Goal: Task Accomplishment & Management: Complete application form

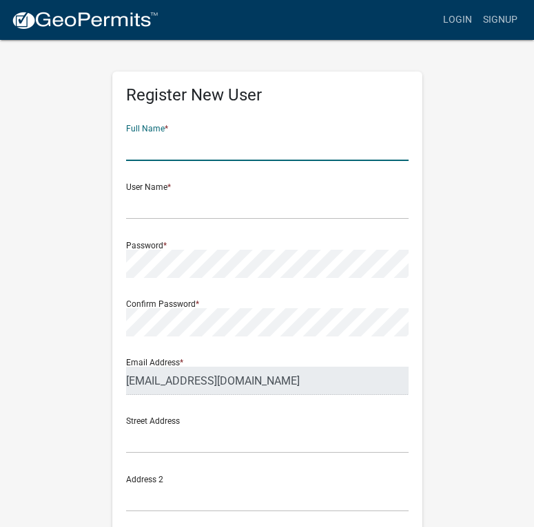
click at [162, 142] on input "text" at bounding box center [267, 147] width 282 height 28
type input "[PERSON_NAME]"
type input "[STREET_ADDRESS]"
type input "Oskaloosa"
type input "IA"
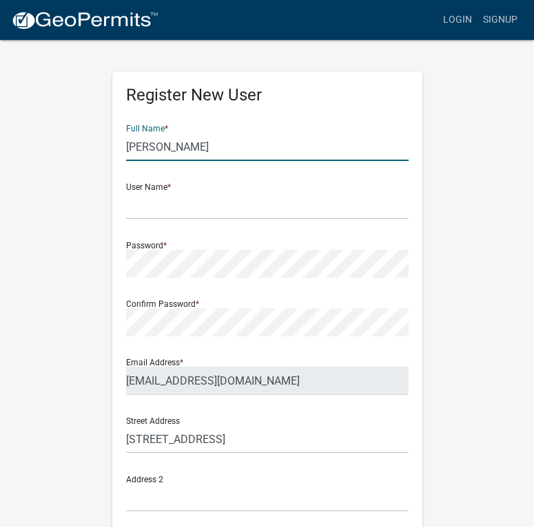
type input "52577"
type input "6412950399"
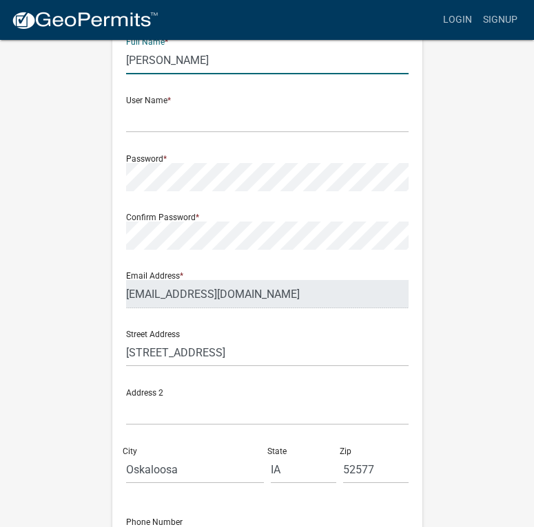
scroll to position [207, 0]
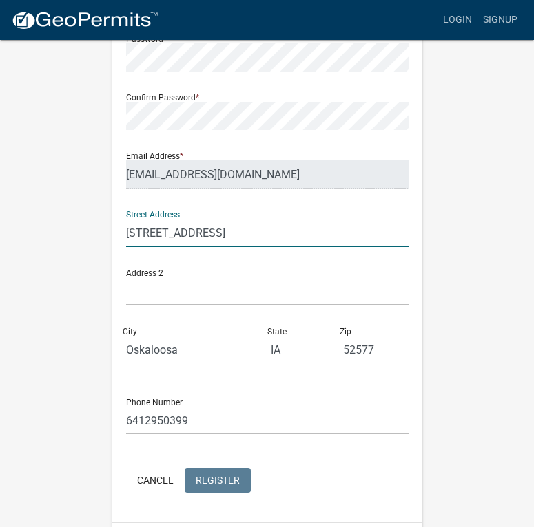
drag, startPoint x: 229, startPoint y: 236, endPoint x: 108, endPoint y: 224, distance: 121.1
click at [108, 224] on div "Register New User Full Name * [PERSON_NAME] User Name * Password * Confirm Pass…" at bounding box center [267, 200] width 330 height 737
click at [166, 233] on input "2074" at bounding box center [267, 233] width 282 height 28
type input "[STREET_ADDRESS]"
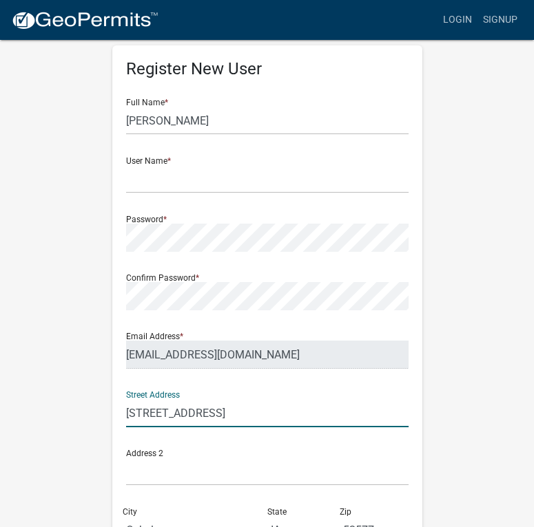
scroll to position [0, 0]
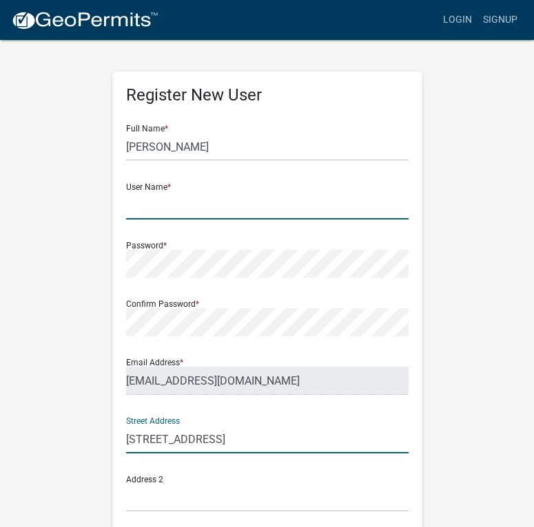
click at [201, 204] on input "text" at bounding box center [267, 205] width 282 height 28
type input "[PERSON_NAME]"
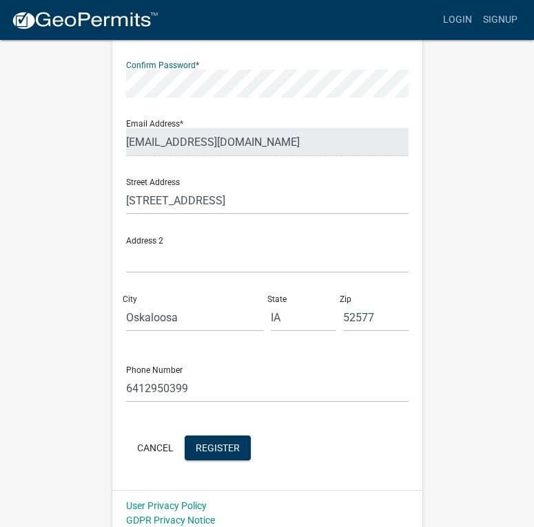
scroll to position [248, 0]
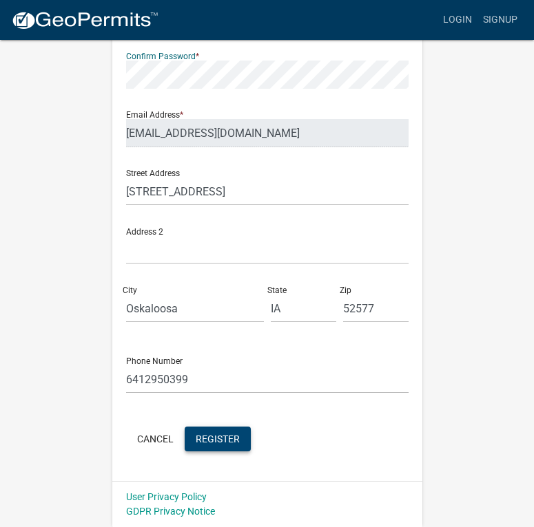
click at [223, 440] on span "Register" at bounding box center [218, 438] width 44 height 11
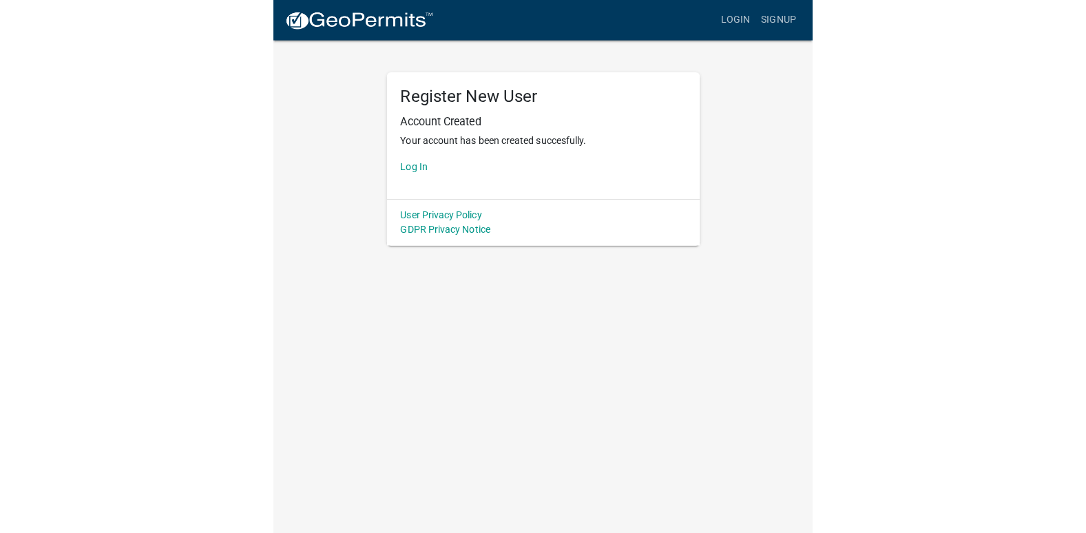
scroll to position [0, 0]
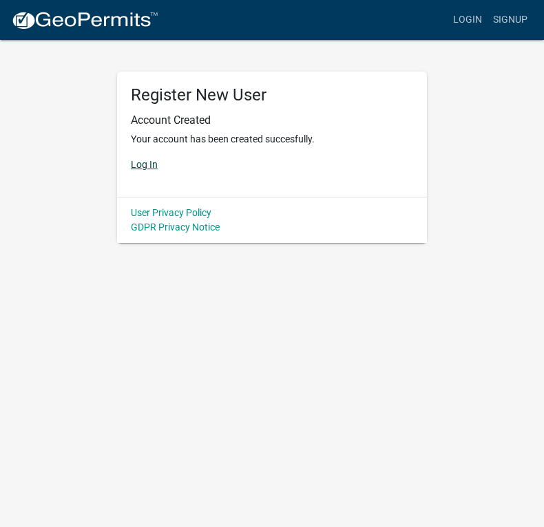
click at [145, 163] on link "Log In" at bounding box center [144, 164] width 27 height 11
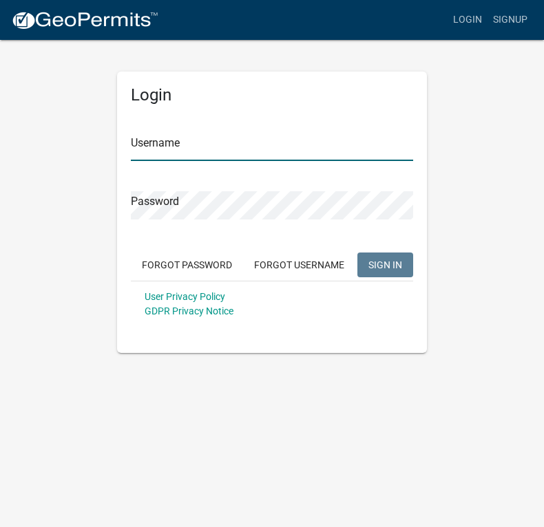
type input "[PERSON_NAME]"
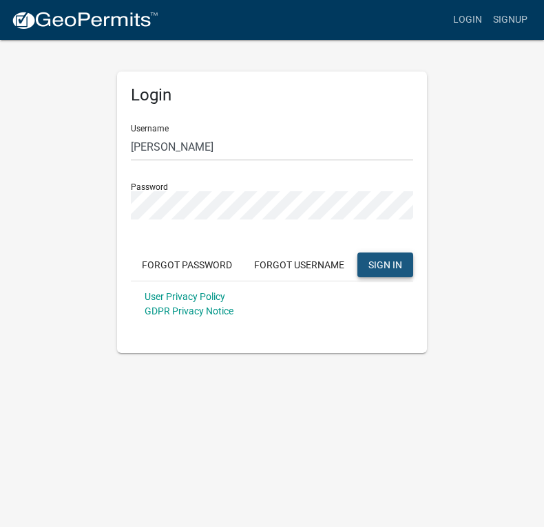
click at [399, 267] on span "SIGN IN" at bounding box center [385, 264] width 34 height 11
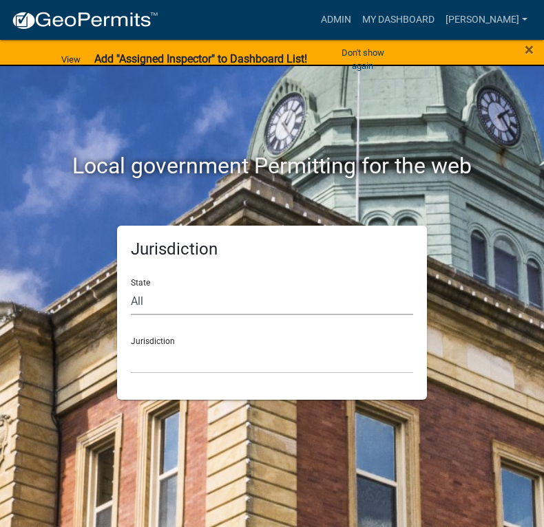
click at [207, 305] on select "All [US_STATE] [US_STATE] [US_STATE] [US_STATE] [US_STATE] [US_STATE] [US_STATE…" at bounding box center [272, 301] width 282 height 28
select select "[US_STATE]"
click at [131, 287] on select "All [US_STATE] [US_STATE] [US_STATE] [US_STATE] [US_STATE] [US_STATE] [US_STATE…" at bounding box center [272, 301] width 282 height 28
click at [165, 337] on div "Jurisdiction [GEOGRAPHIC_DATA], [US_STATE] [GEOGRAPHIC_DATA], [US_STATE] [GEOGR…" at bounding box center [272, 350] width 282 height 48
click at [186, 358] on select "[GEOGRAPHIC_DATA], [US_STATE] [GEOGRAPHIC_DATA], [US_STATE] [GEOGRAPHIC_DATA], …" at bounding box center [272, 360] width 282 height 28
